Goal: Information Seeking & Learning: Check status

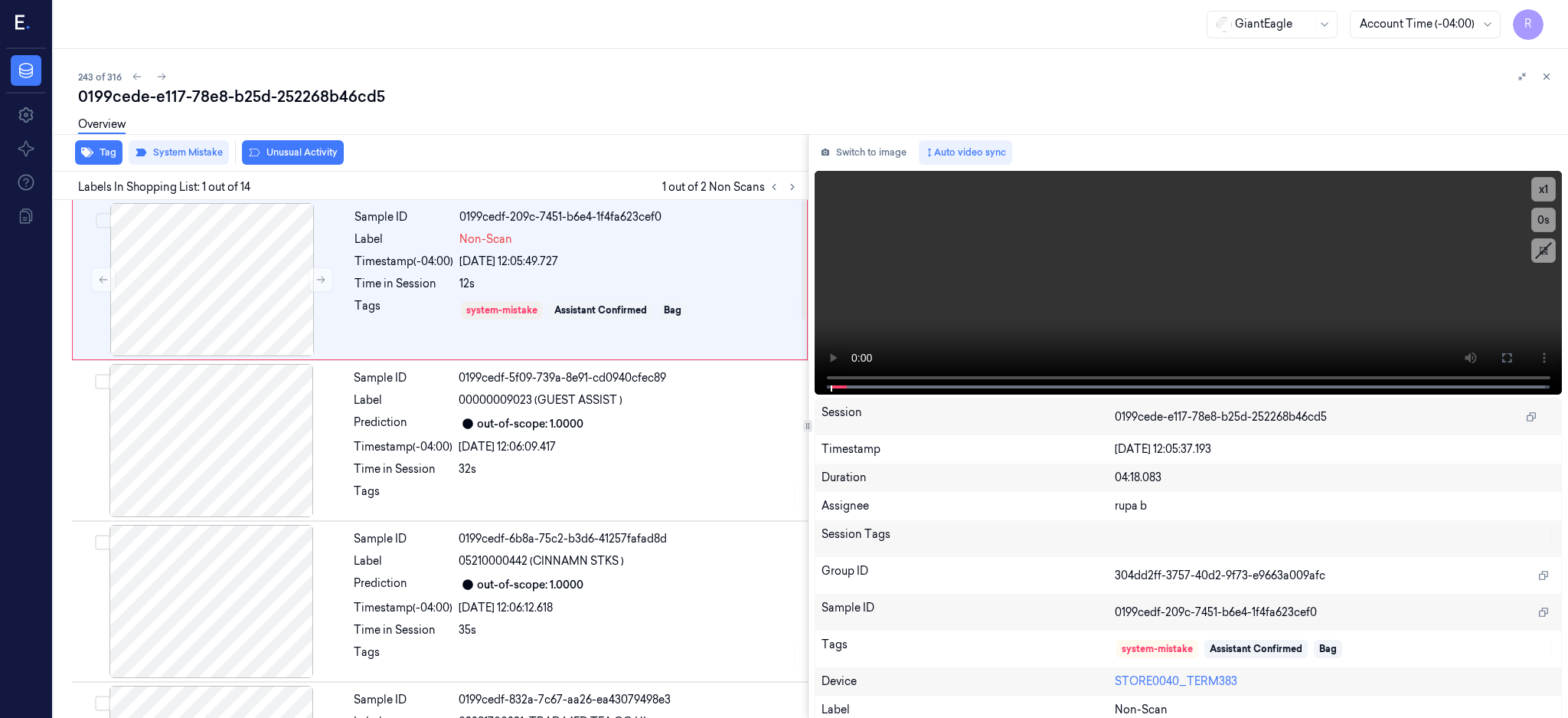
click at [808, 196] on div "Labels In Shopping List: 1 out of 14 1 out of 2 Non Scans" at bounding box center [427, 185] width 760 height 28
click at [199, 307] on div at bounding box center [212, 279] width 273 height 153
click at [227, 283] on div at bounding box center [212, 279] width 273 height 153
click at [1520, 352] on button at bounding box center [1506, 357] width 24 height 24
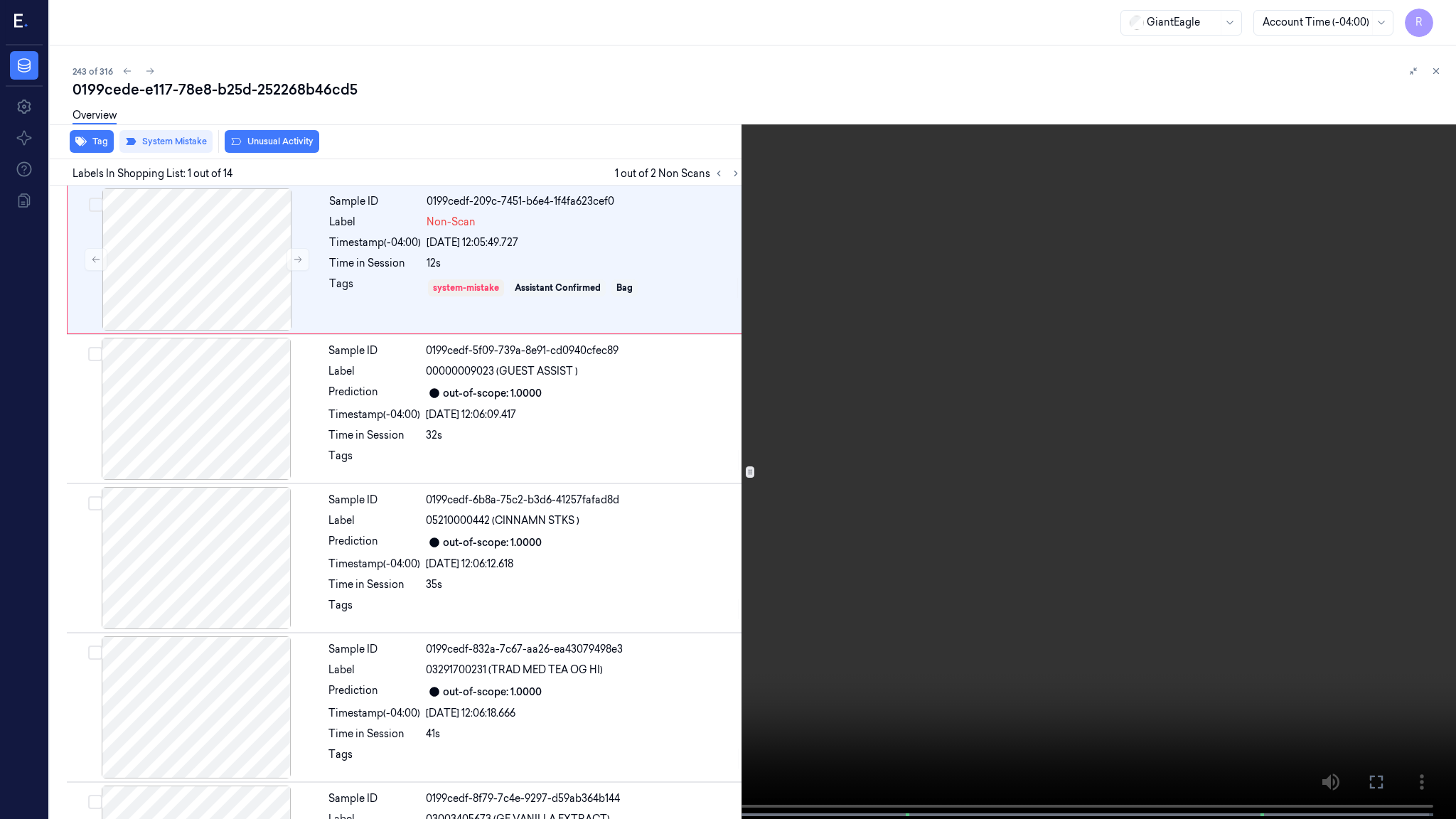
click at [646, 401] on video at bounding box center [728, 411] width 1456 height 823
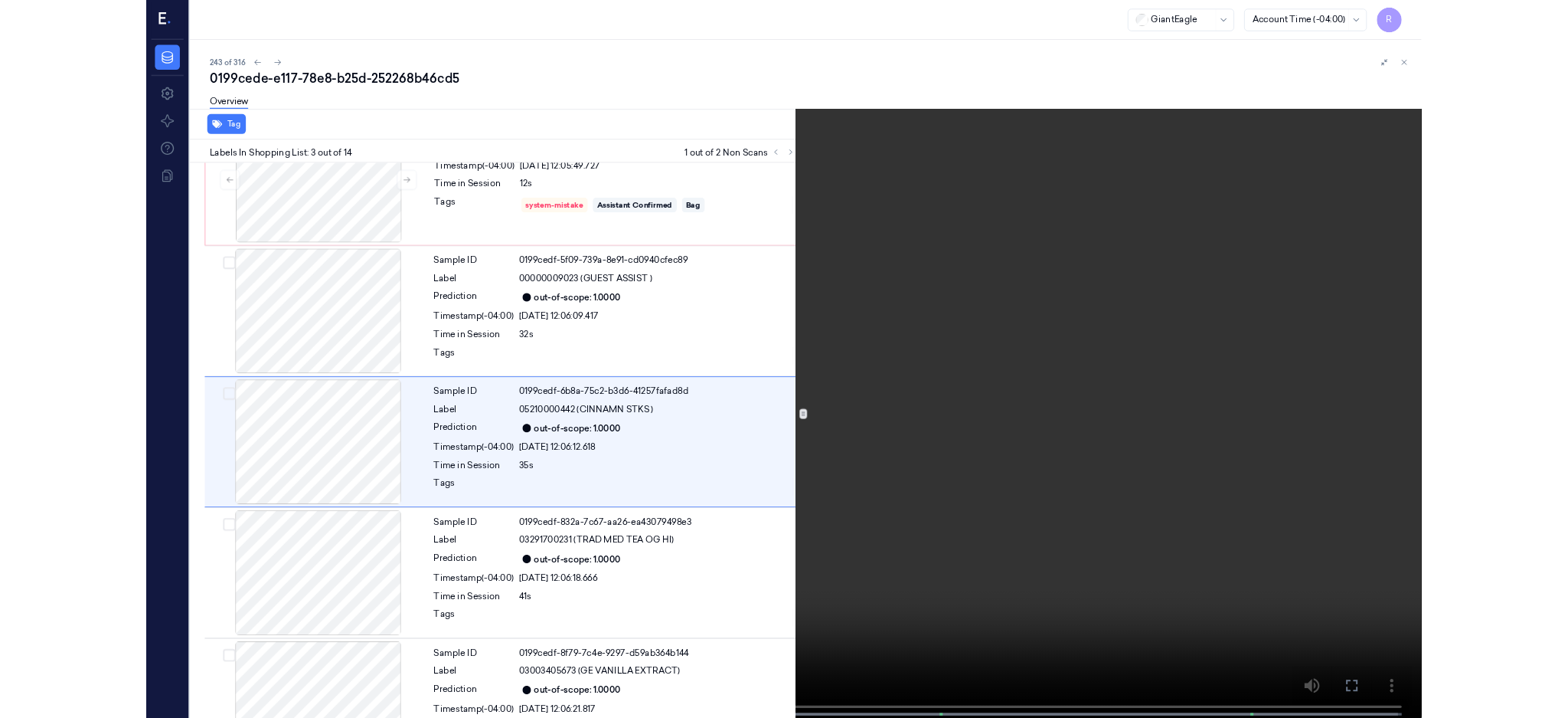
scroll to position [59, 0]
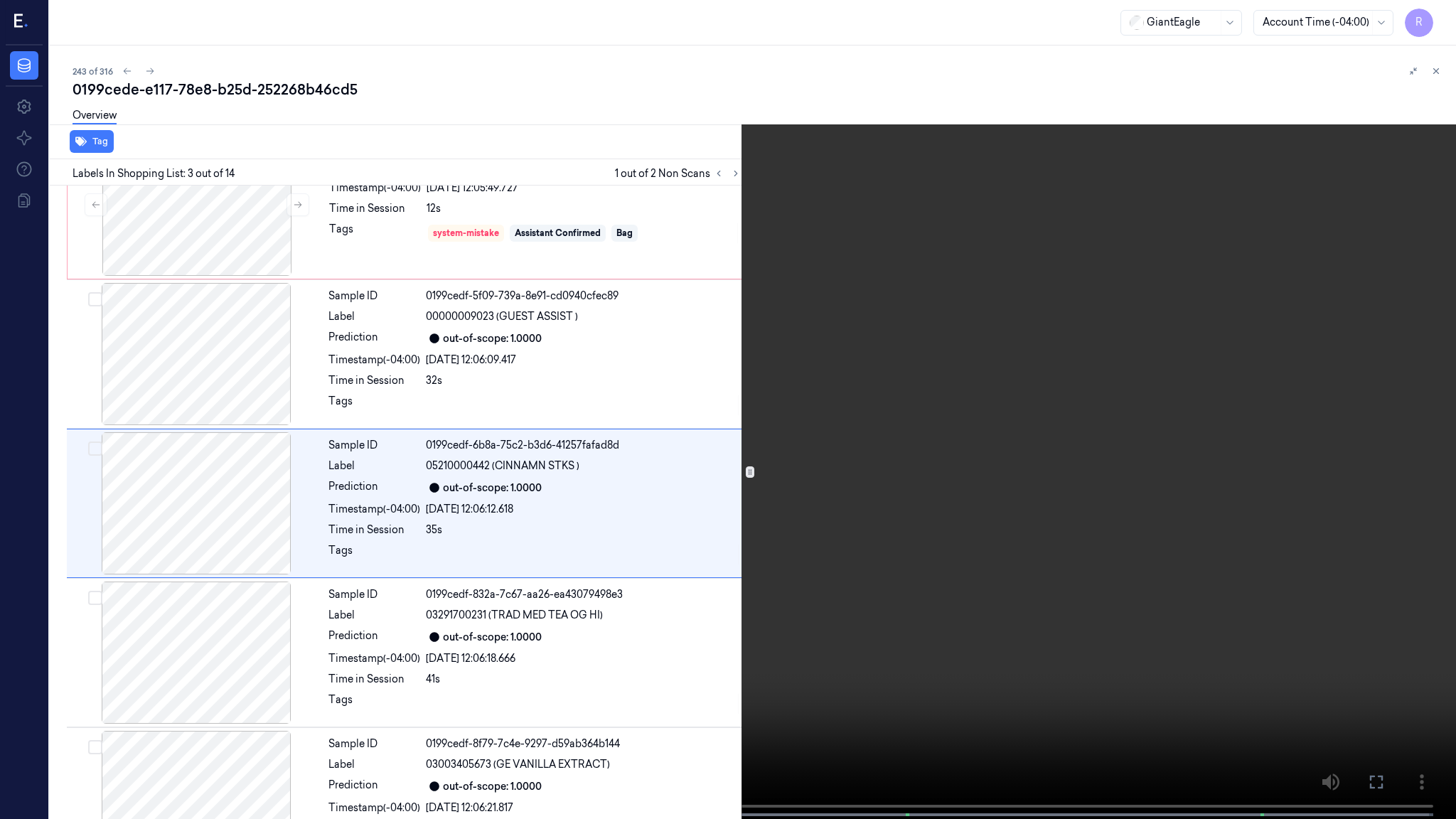
click at [666, 371] on video at bounding box center [728, 411] width 1456 height 823
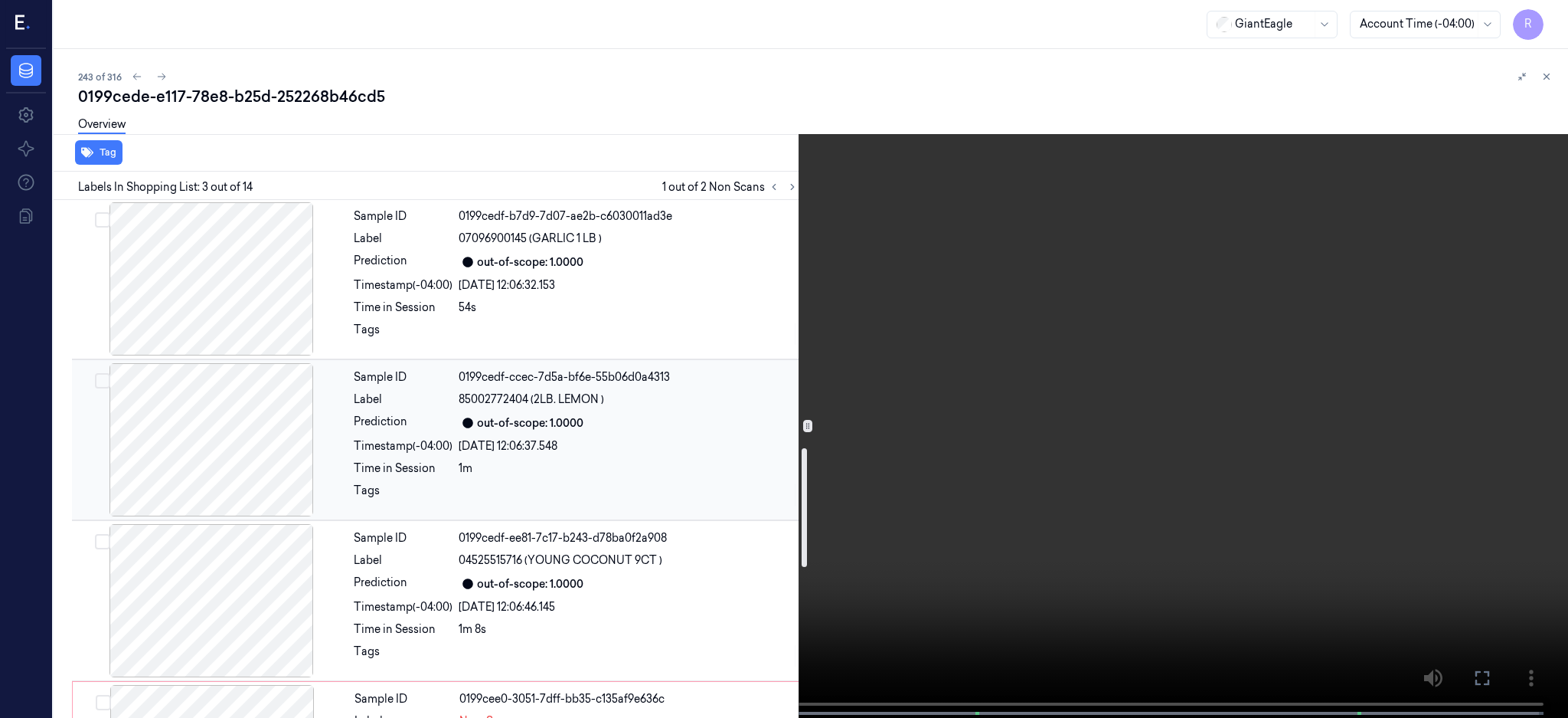
scroll to position [1080, 0]
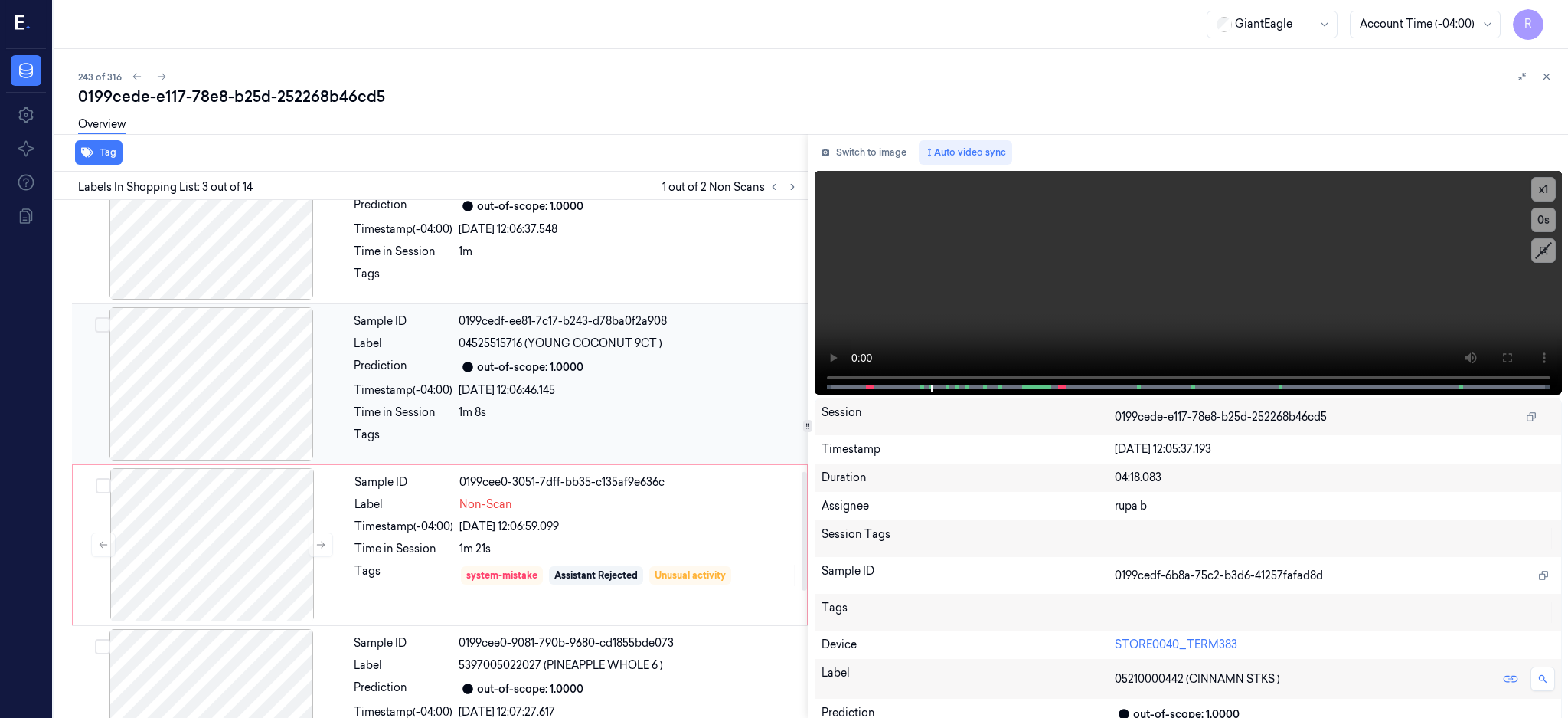
click at [240, 386] on div at bounding box center [211, 384] width 273 height 153
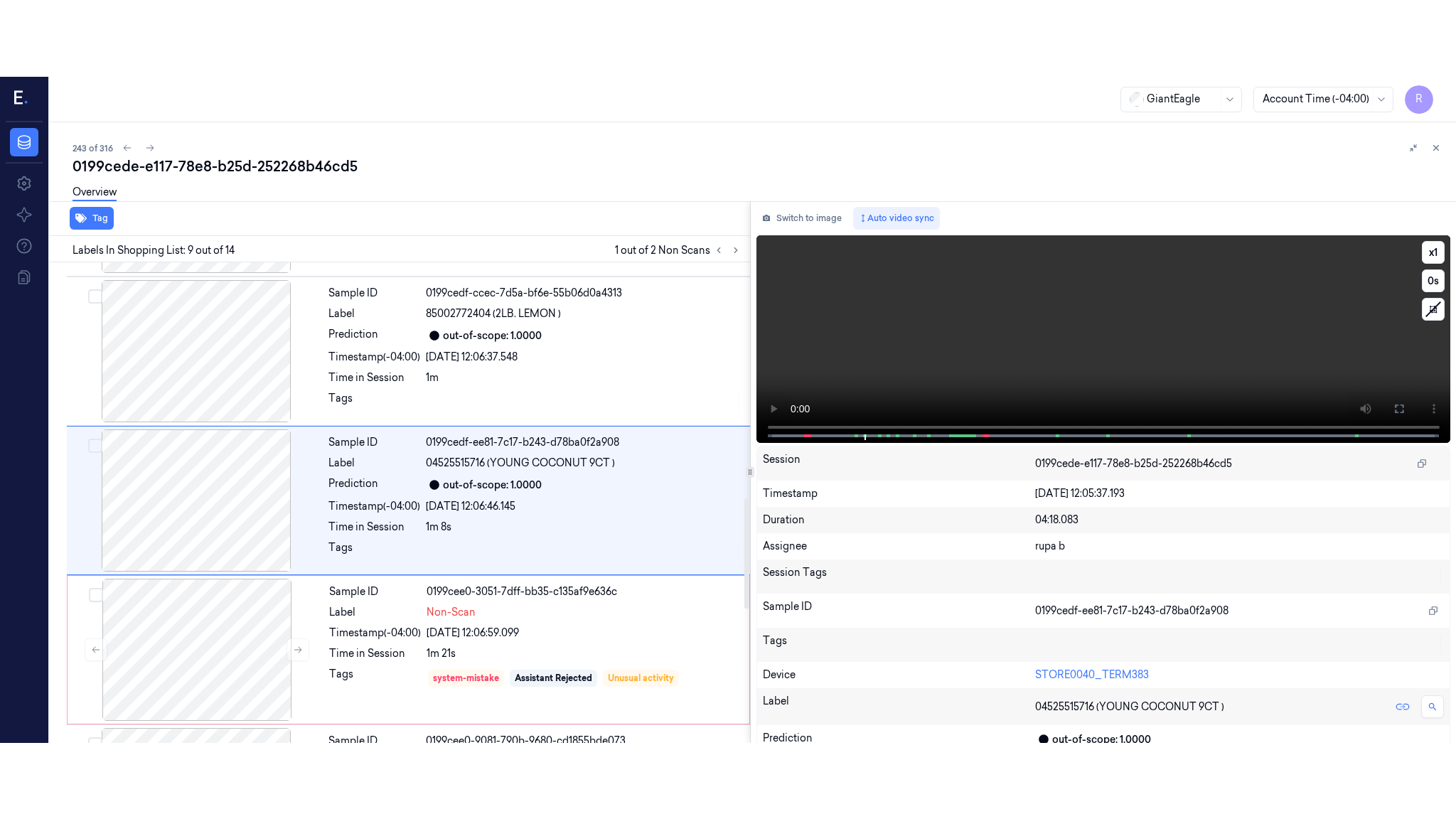
scroll to position [1028, 0]
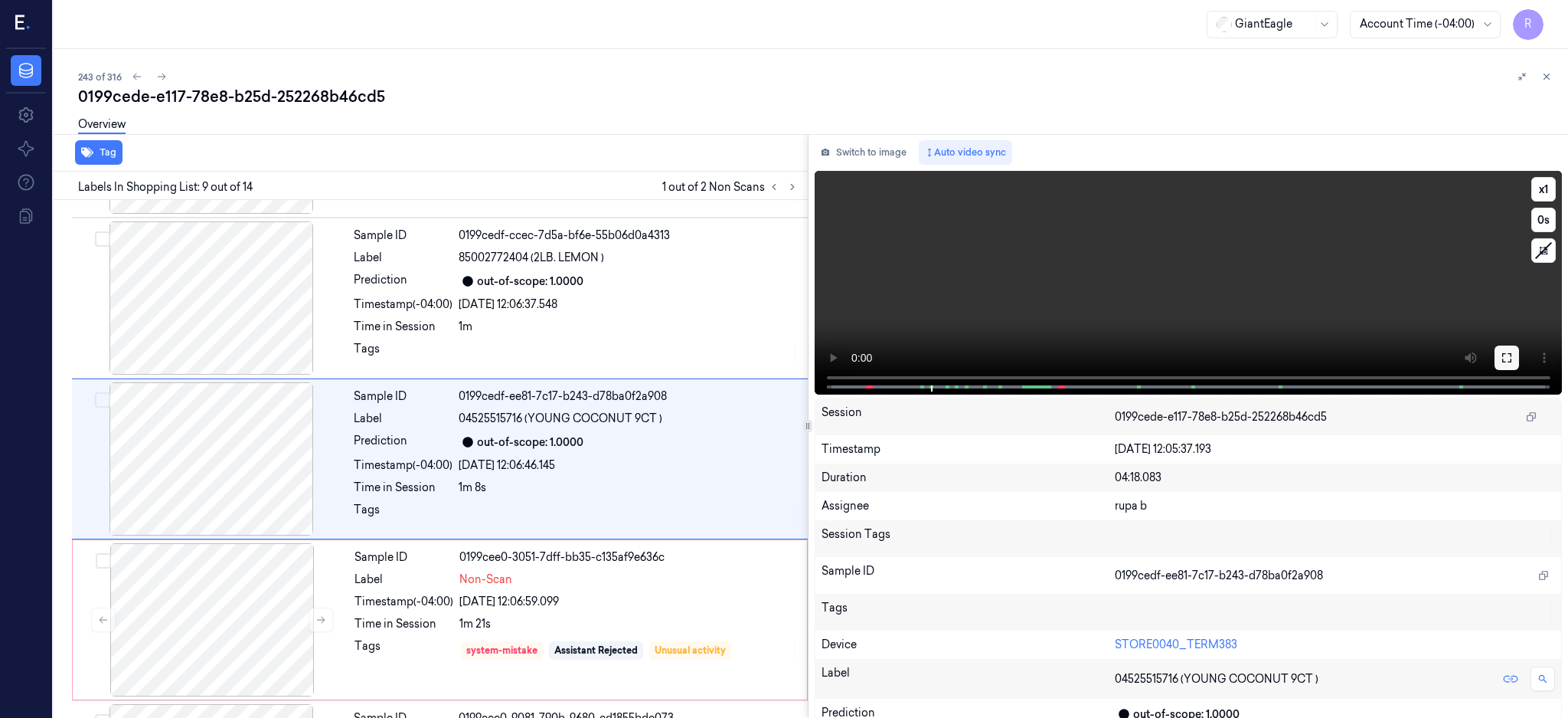
click at [1520, 349] on button at bounding box center [1506, 357] width 24 height 24
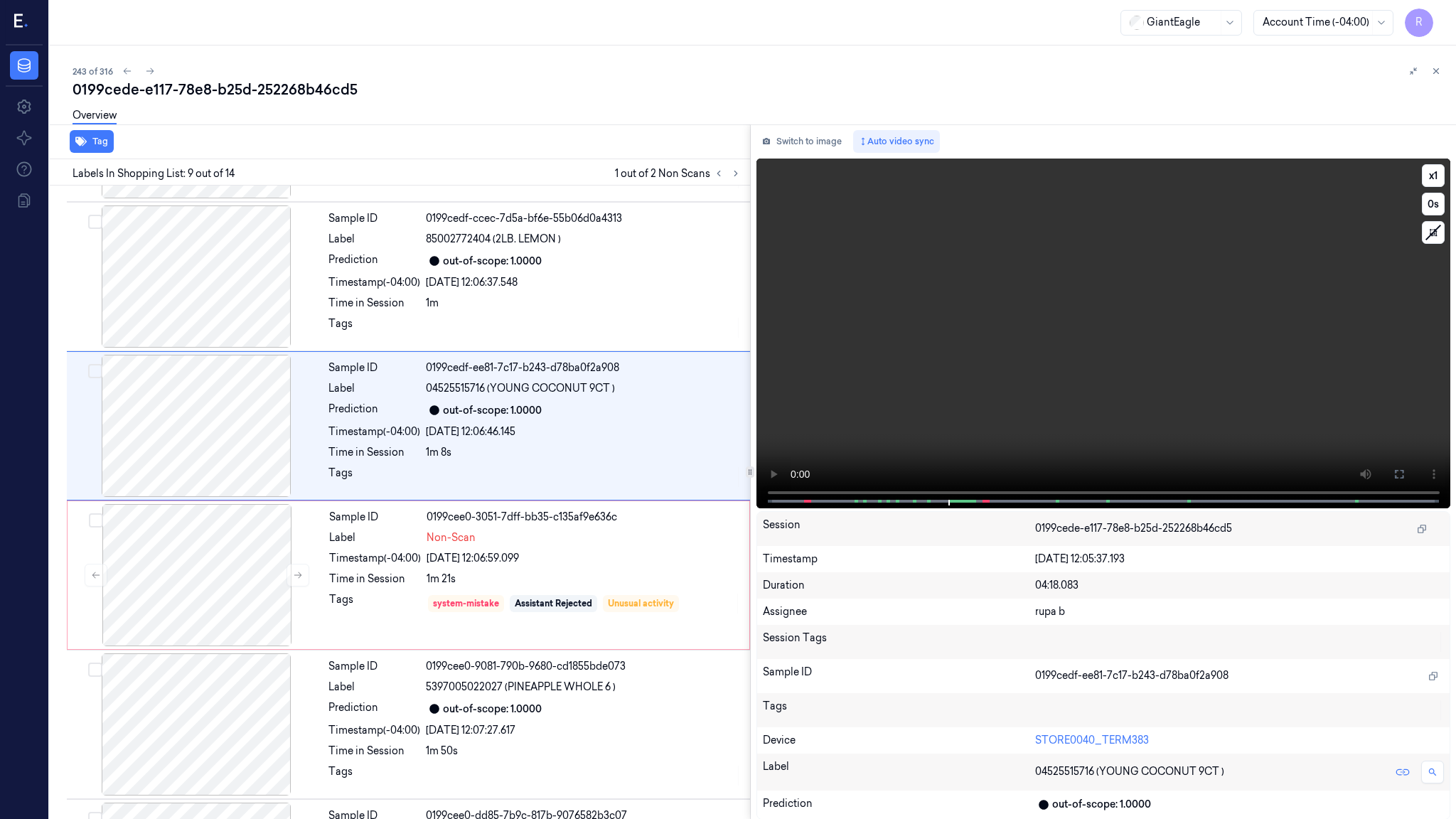
scroll to position [951, 0]
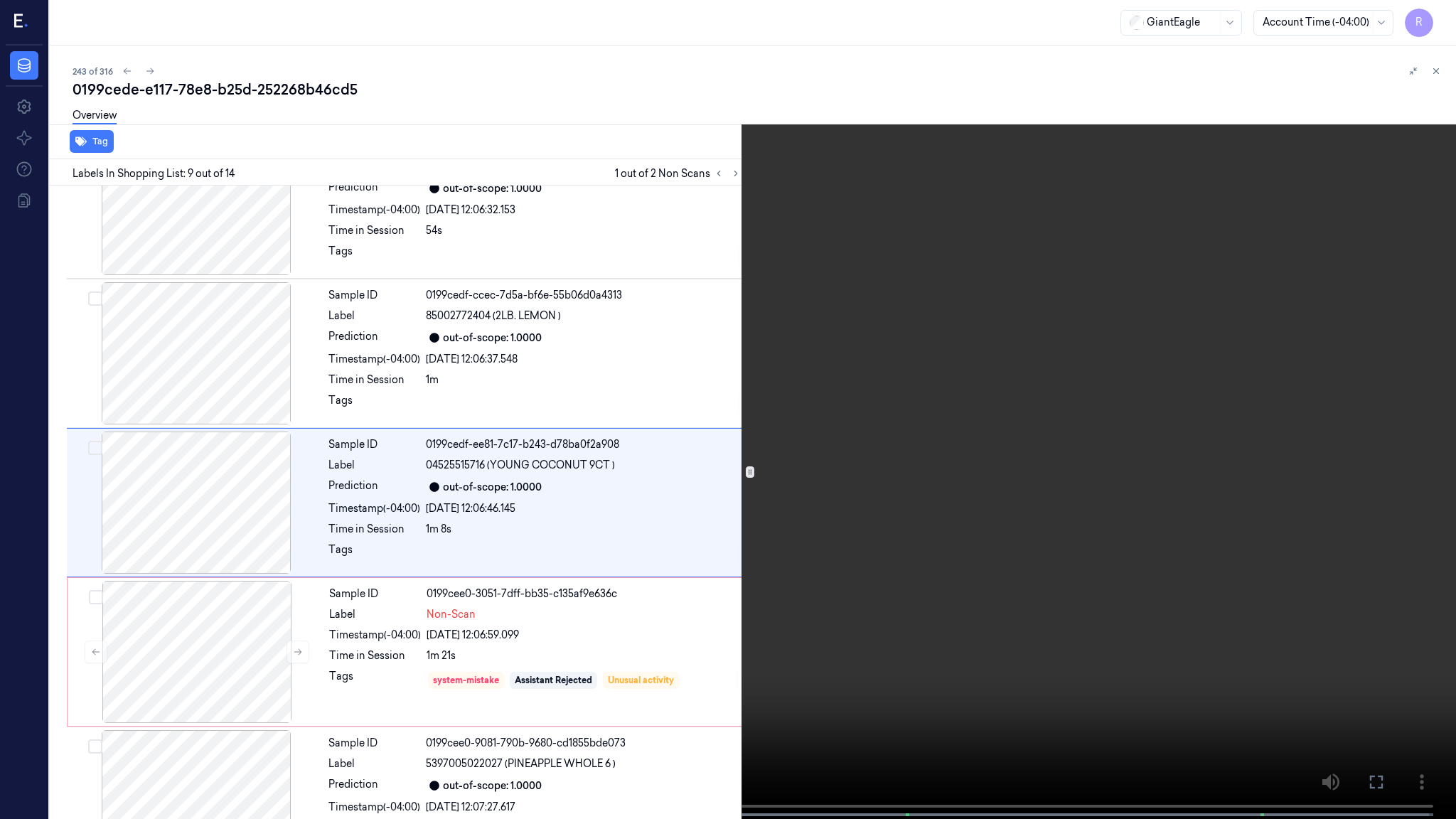
click at [956, 484] on video at bounding box center [728, 411] width 1456 height 823
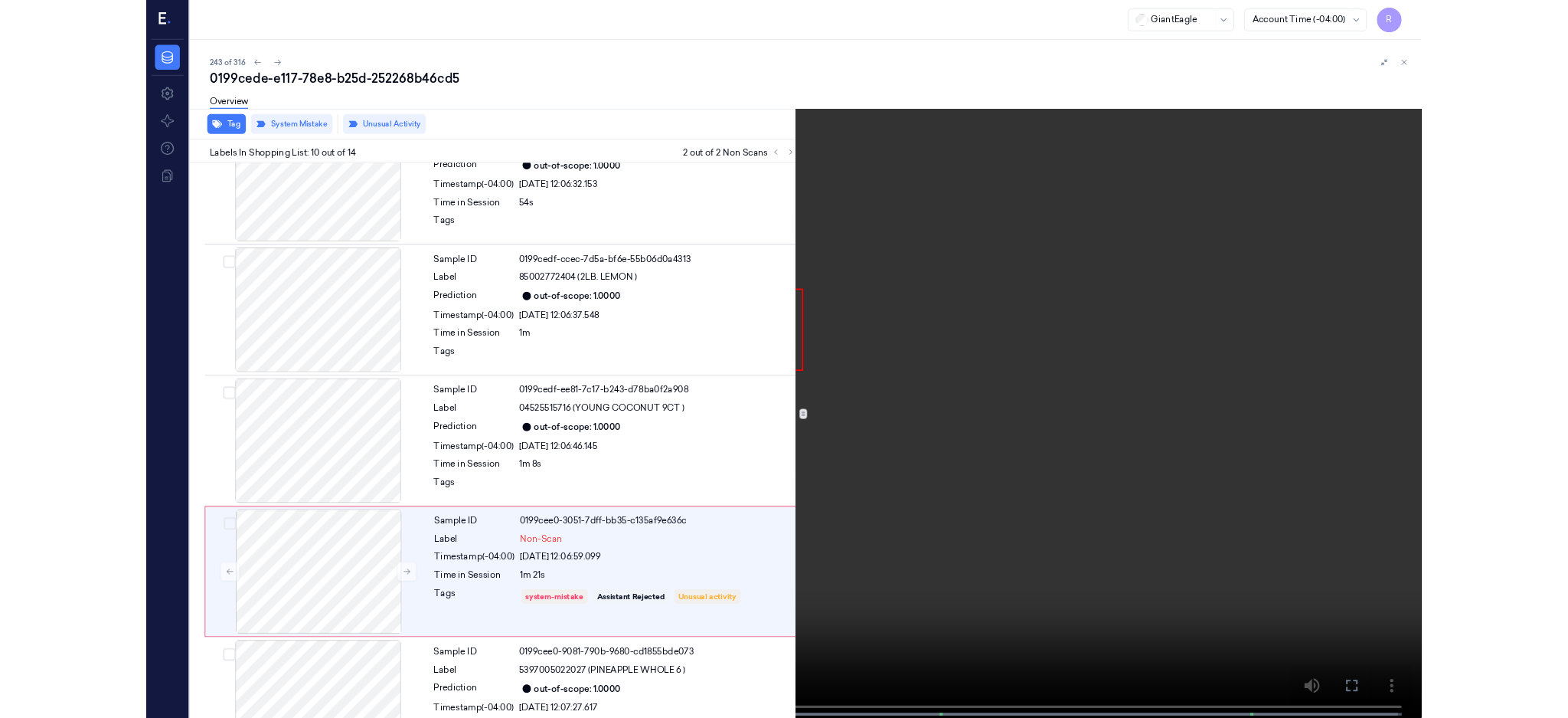
scroll to position [1185, 0]
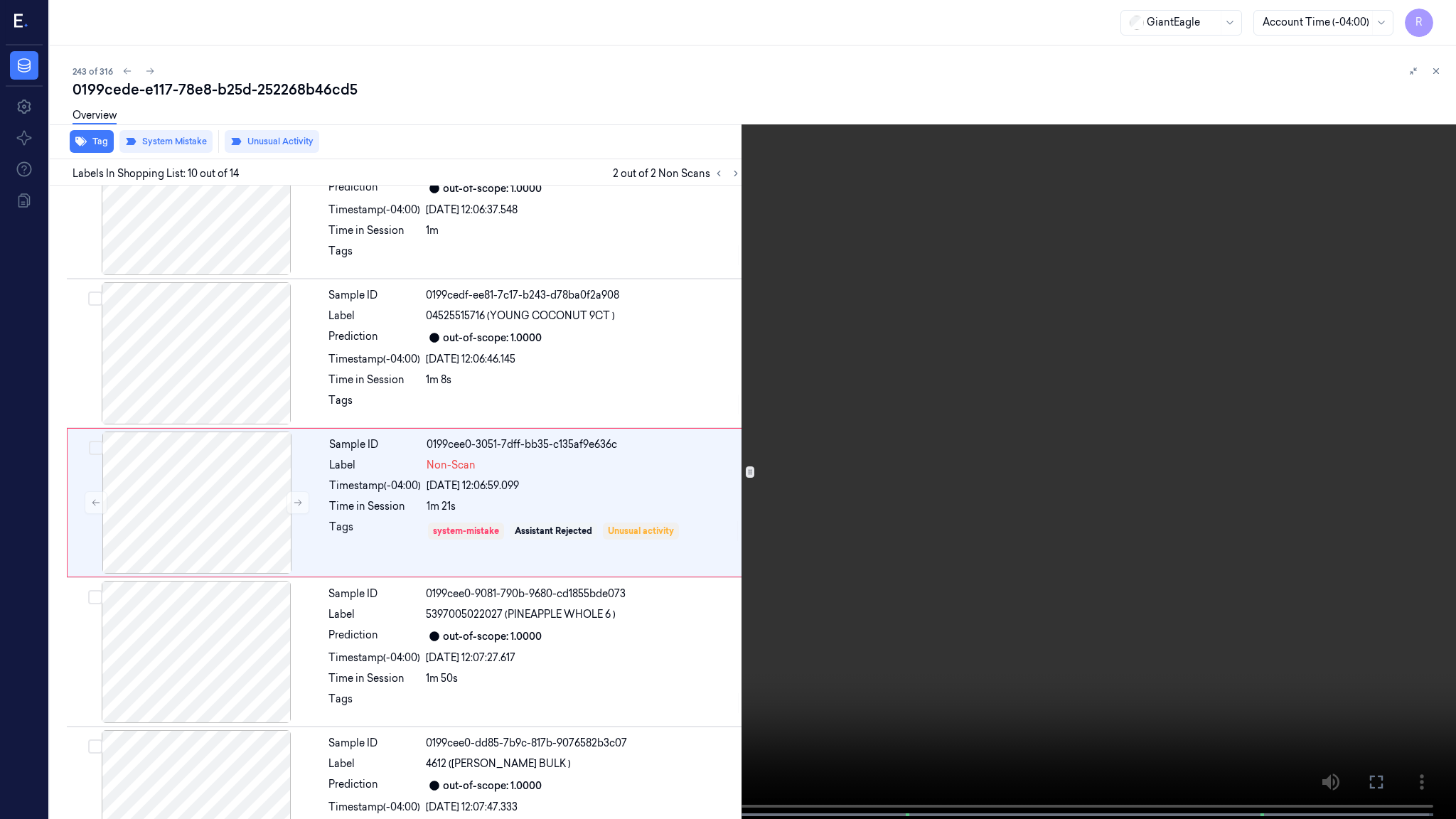
click at [606, 451] on video at bounding box center [728, 411] width 1456 height 823
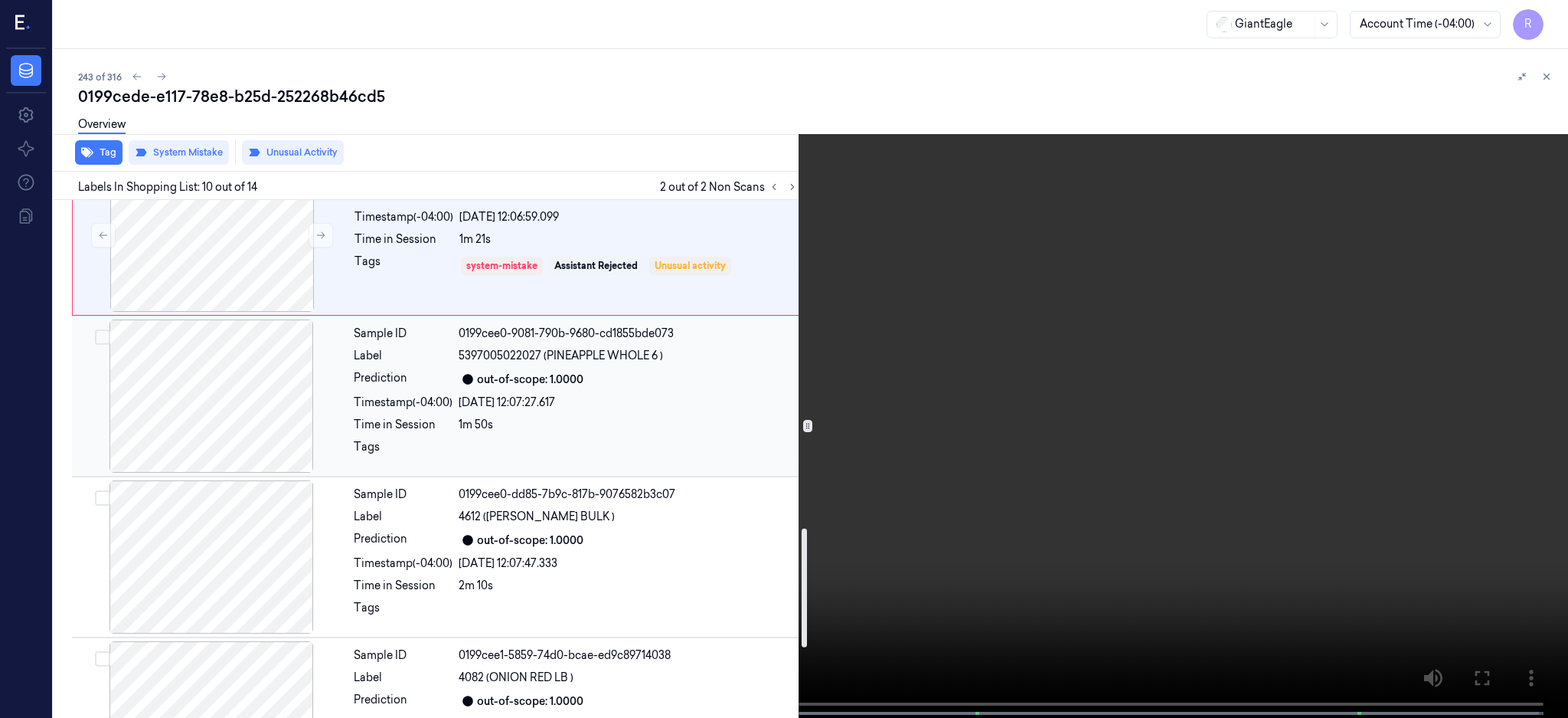
scroll to position [1289, 0]
